Goal: Information Seeking & Learning: Check status

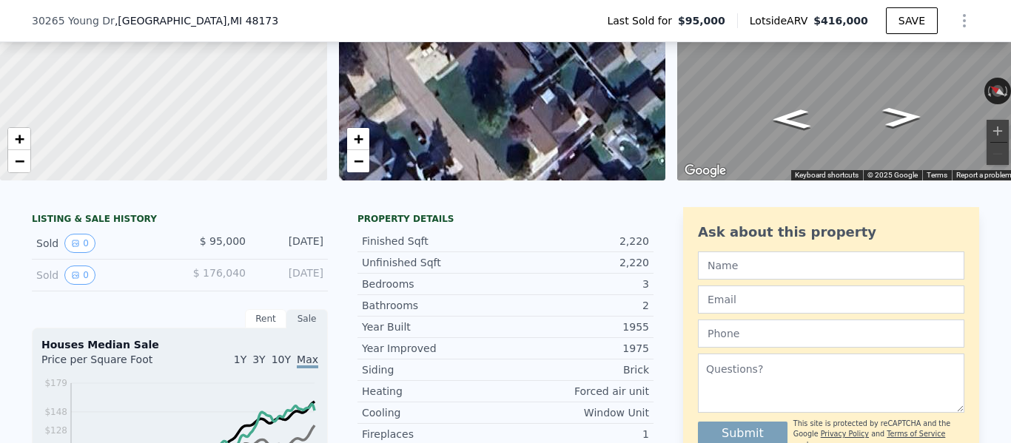
scroll to position [181, 0]
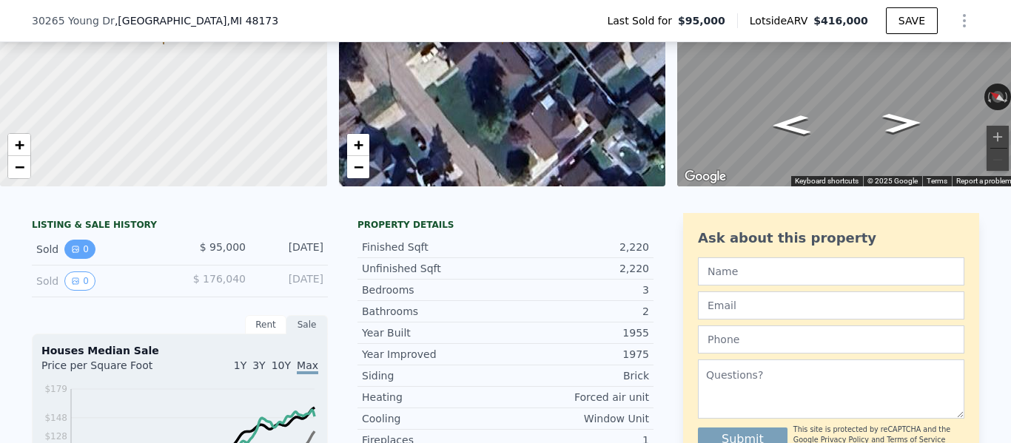
click at [67, 241] on button "0" at bounding box center [79, 249] width 31 height 19
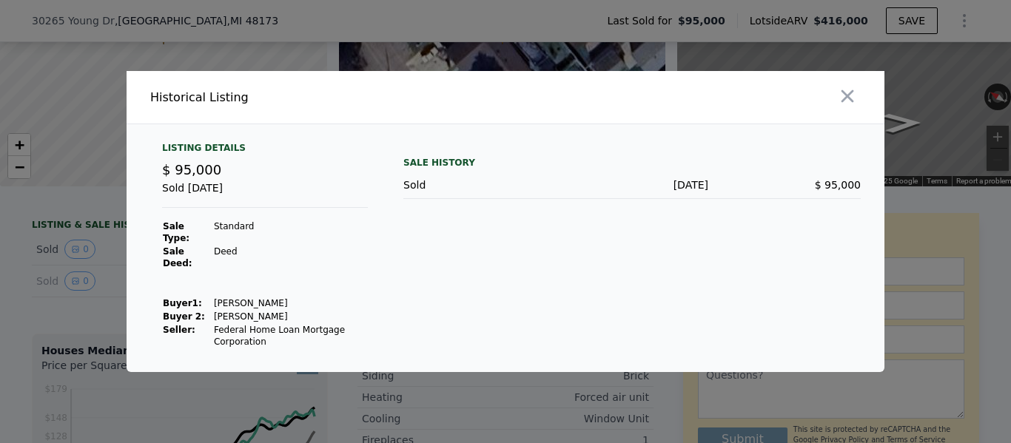
click at [101, 277] on div at bounding box center [505, 221] width 1011 height 443
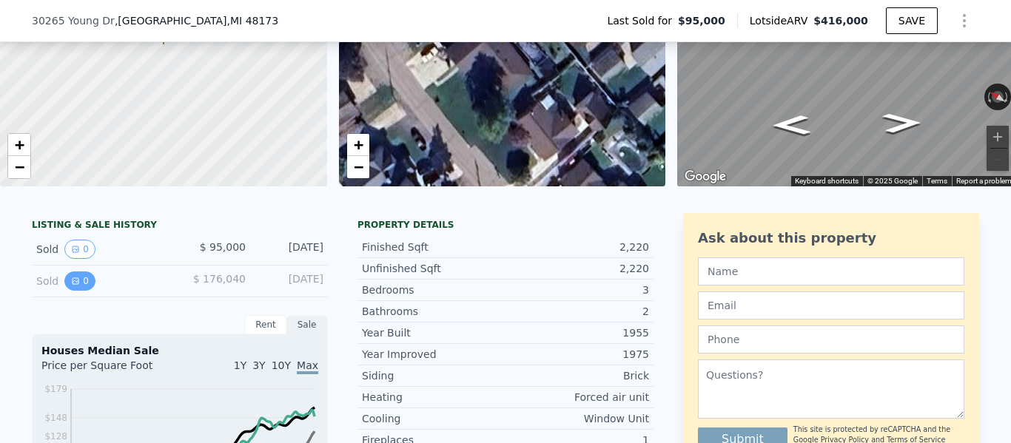
click at [73, 278] on icon "View historical data" at bounding box center [75, 281] width 9 height 9
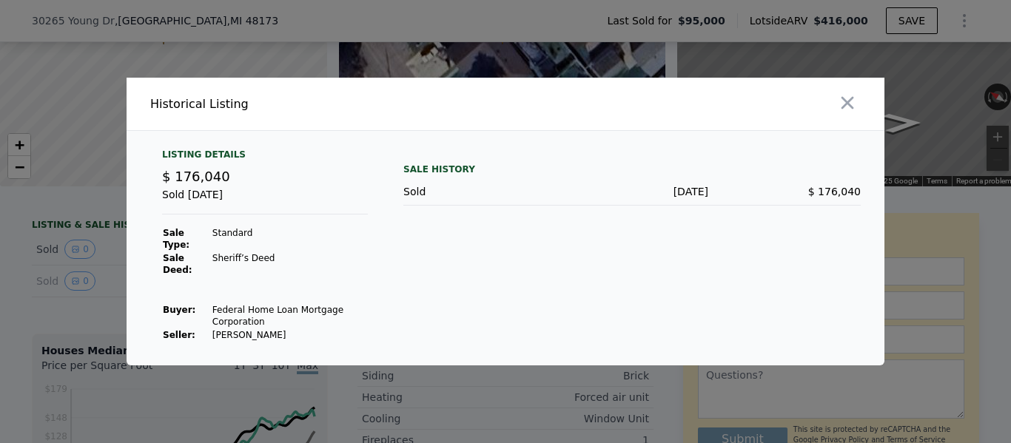
click at [121, 214] on div at bounding box center [505, 221] width 1011 height 443
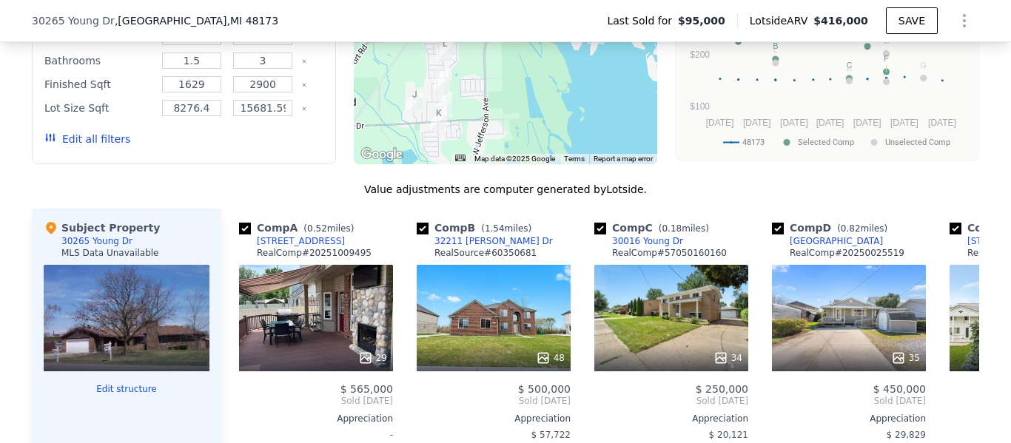
scroll to position [1310, 0]
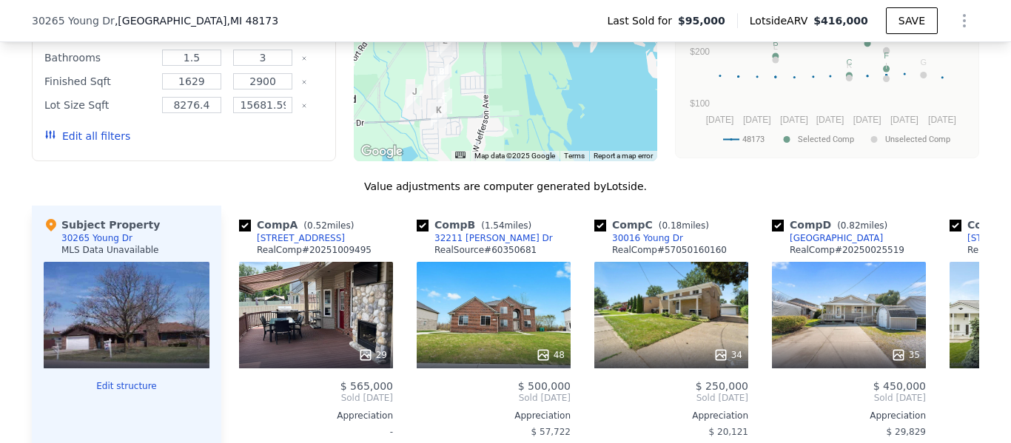
click at [168, 360] on div at bounding box center [127, 355] width 166 height 27
click at [141, 245] on div "MLS Data Unavailable" at bounding box center [110, 250] width 98 height 12
click at [98, 240] on div "30265 Young Dr" at bounding box center [96, 238] width 71 height 12
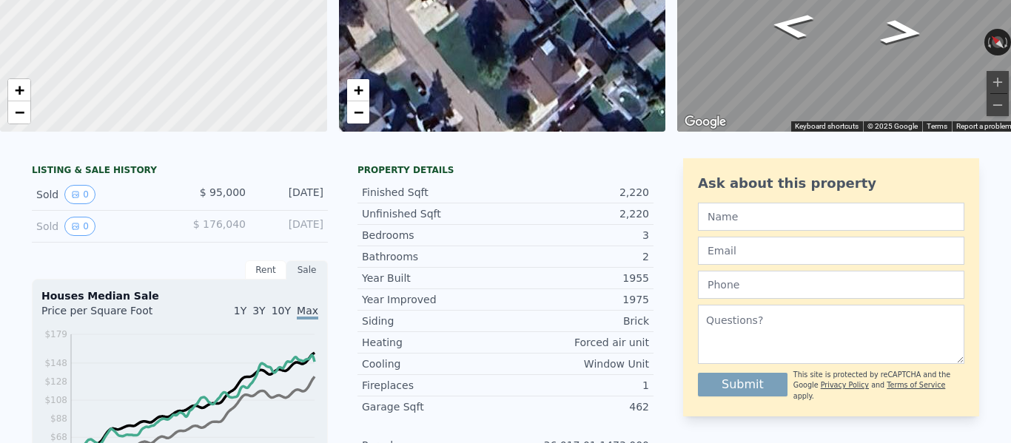
scroll to position [0, 0]
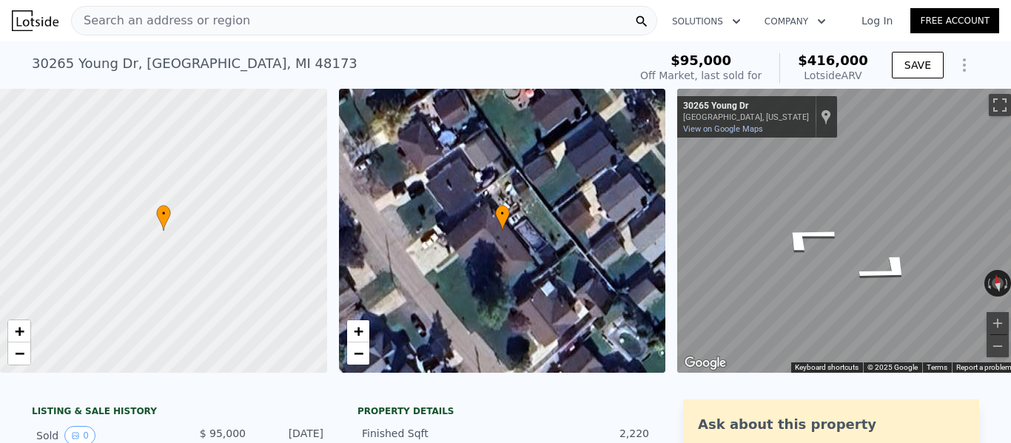
click at [31, 24] on img at bounding box center [35, 20] width 47 height 21
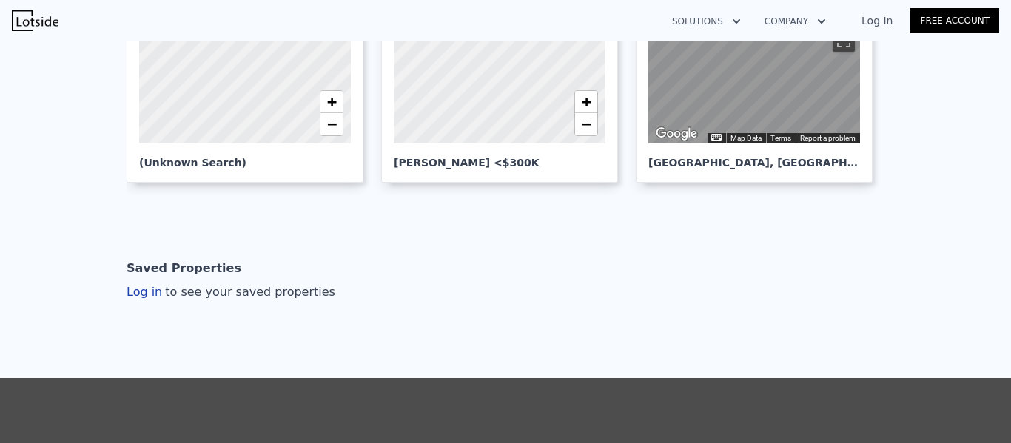
scroll to position [297, 0]
